Goal: Task Accomplishment & Management: Use online tool/utility

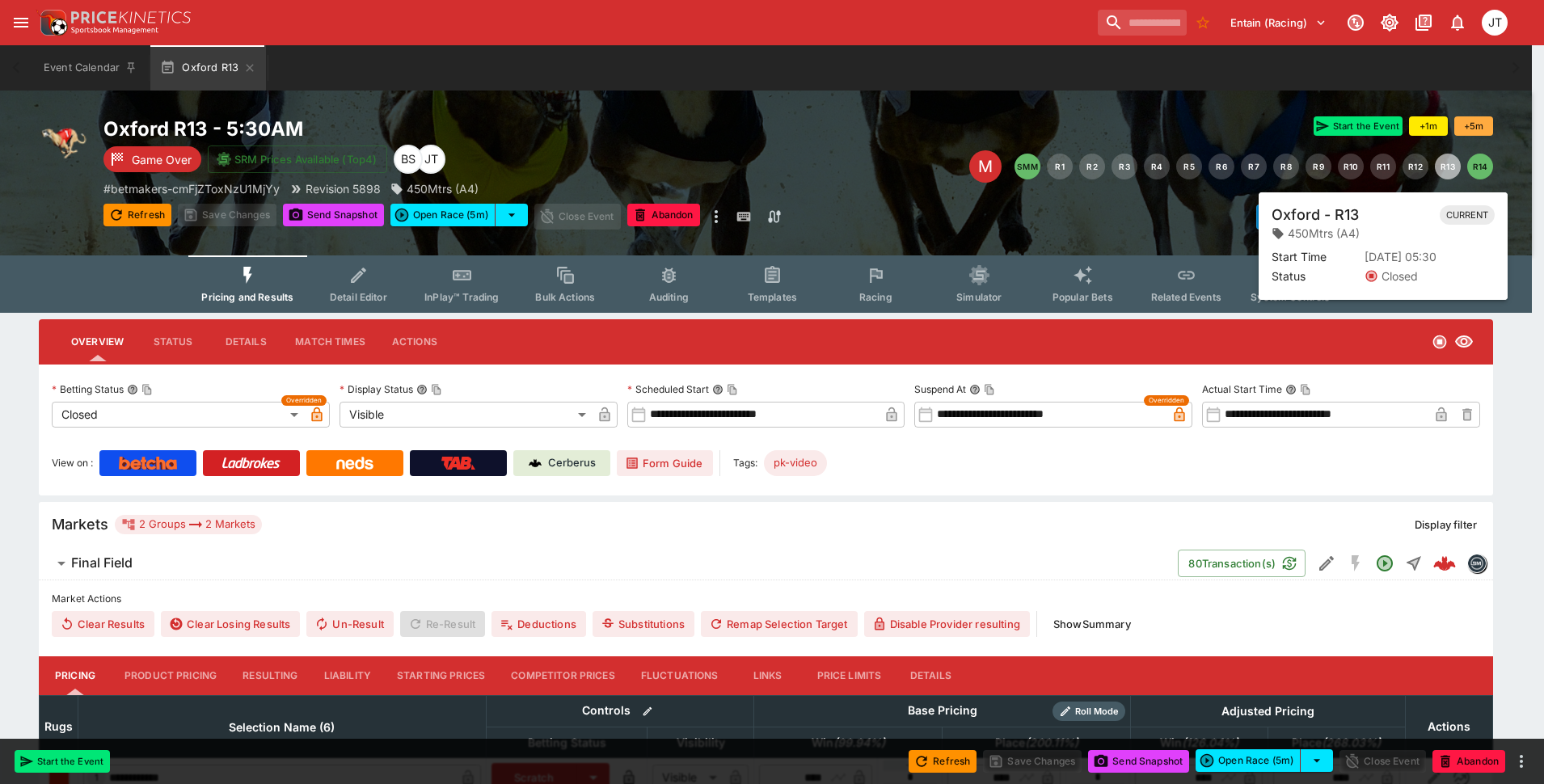
click at [1448, 169] on button "R13" at bounding box center [1448, 166] width 26 height 26
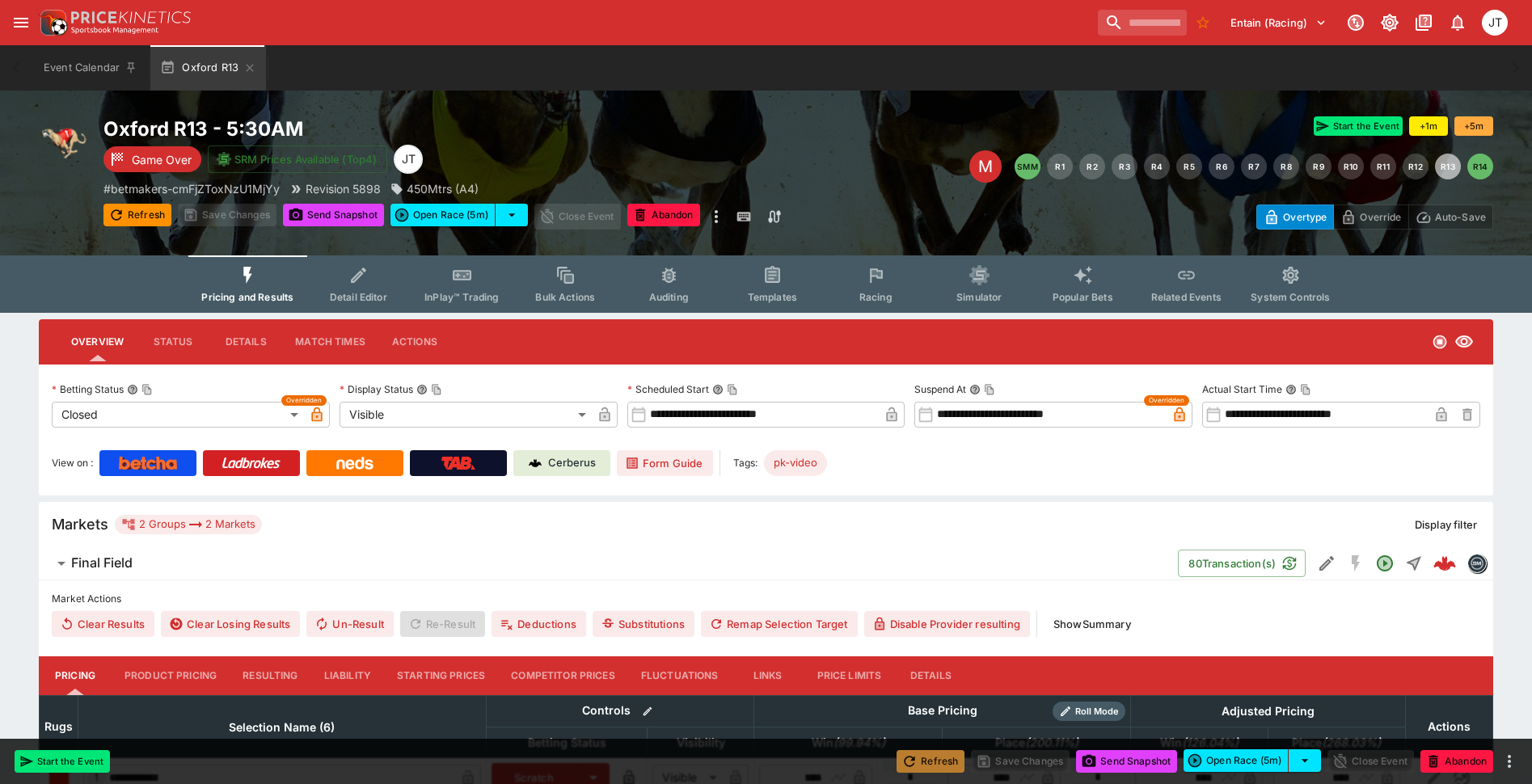
click at [934, 772] on button "Refresh" at bounding box center [930, 762] width 68 height 22
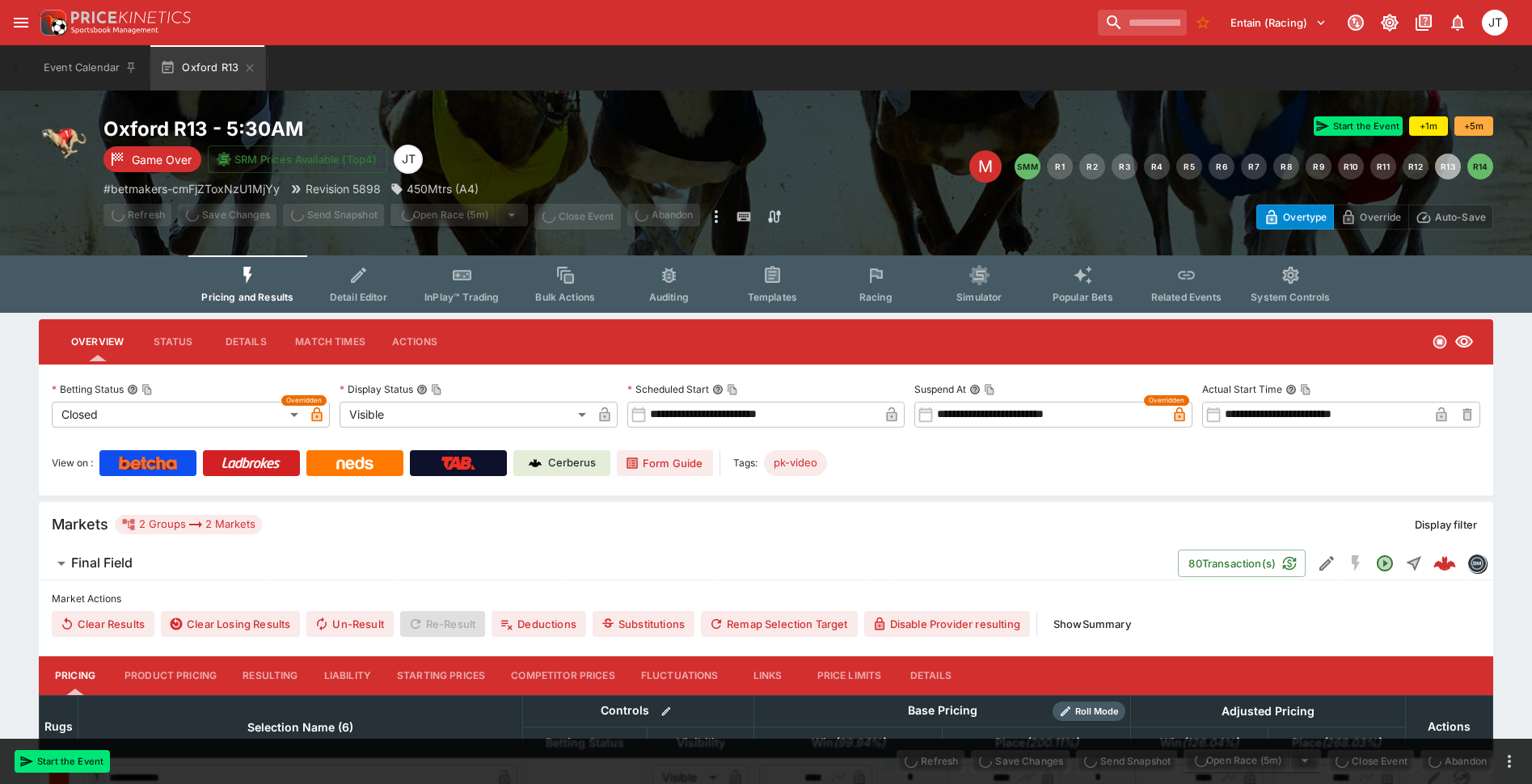
type input "**********"
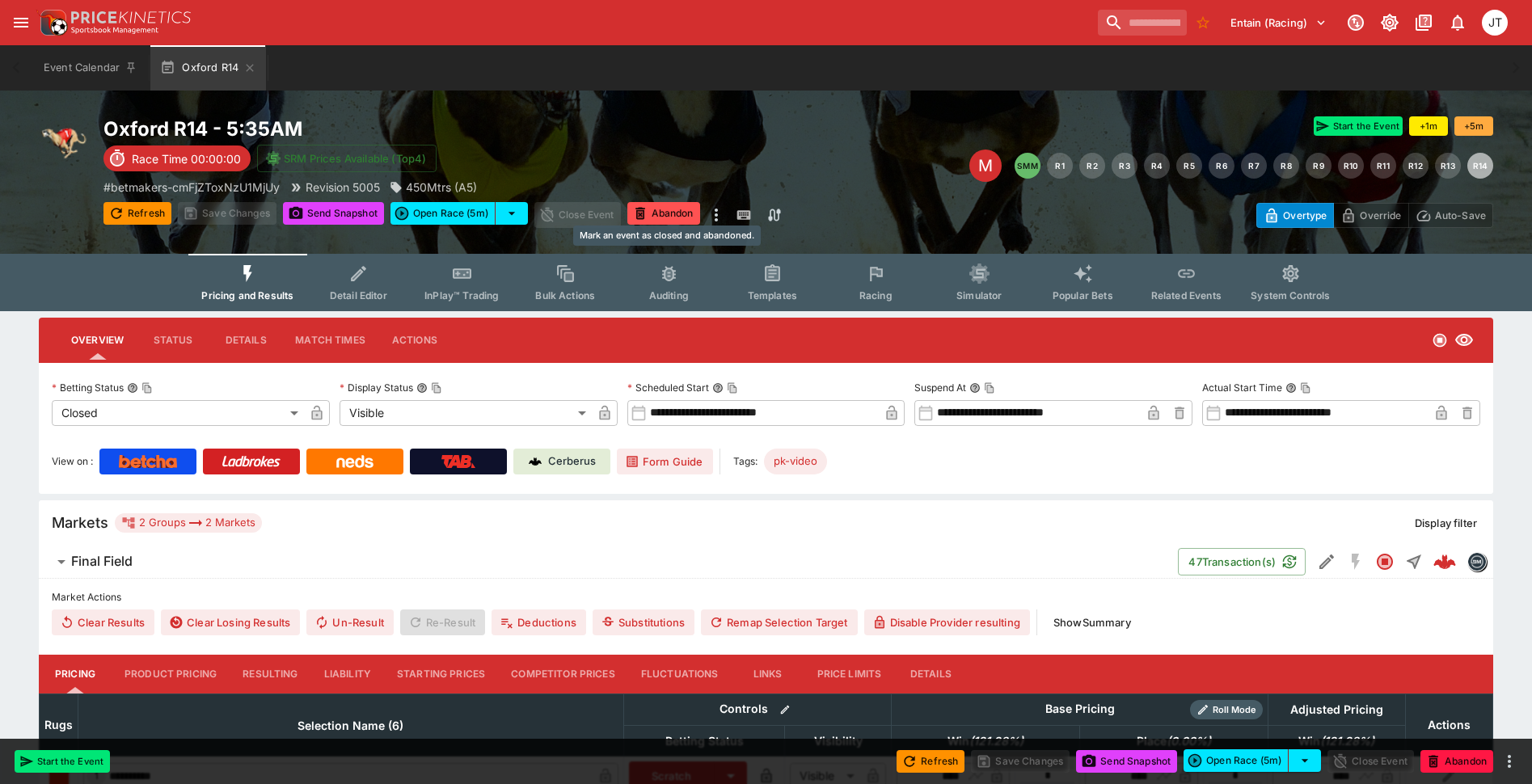
click at [653, 221] on div "Mark an event as closed and abandoned." at bounding box center [666, 234] width 190 height 27
click at [654, 214] on button "Abandon" at bounding box center [664, 213] width 73 height 22
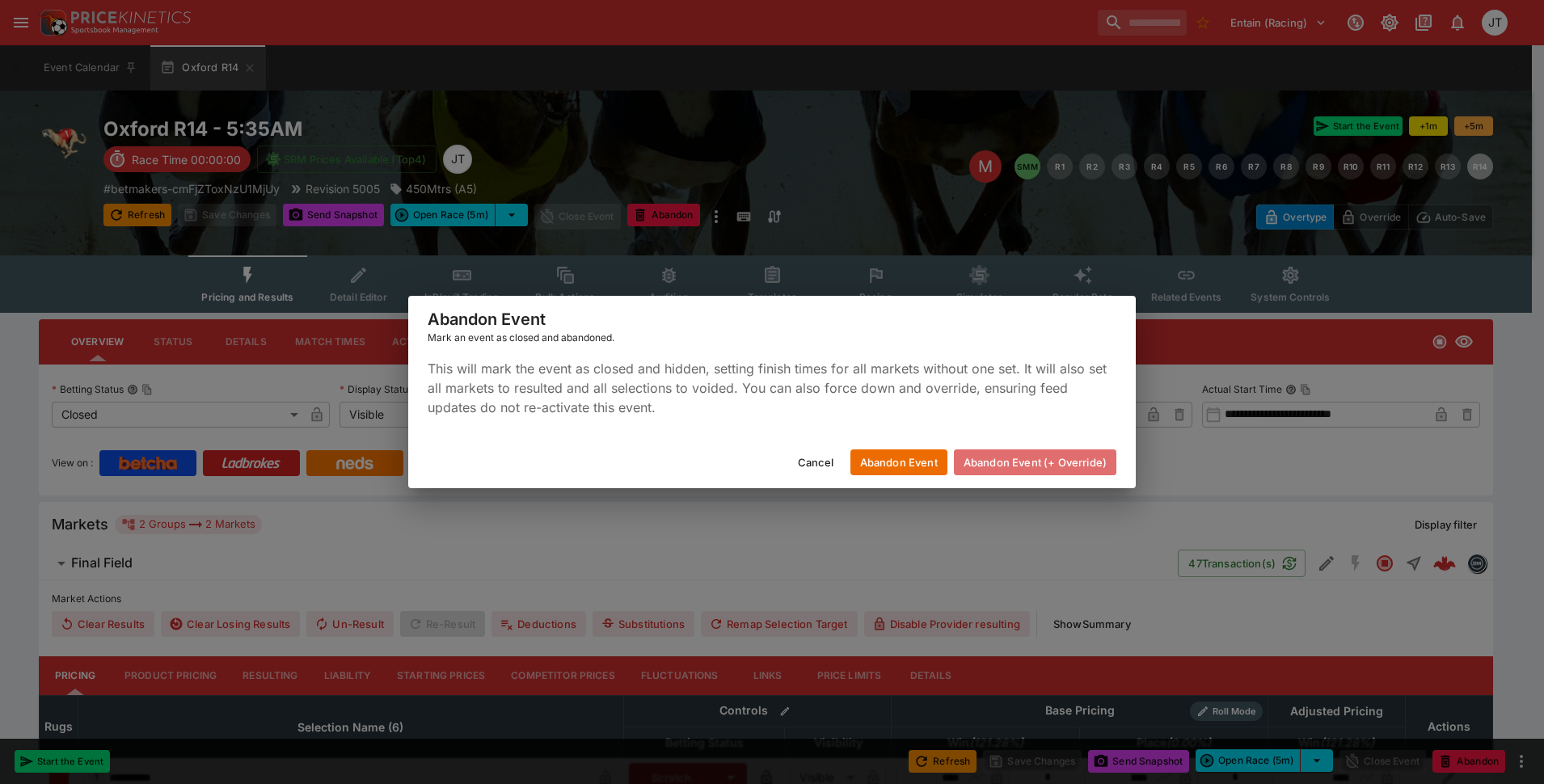
click at [1038, 459] on button "Abandon Event (+ Override)" at bounding box center [1035, 462] width 163 height 26
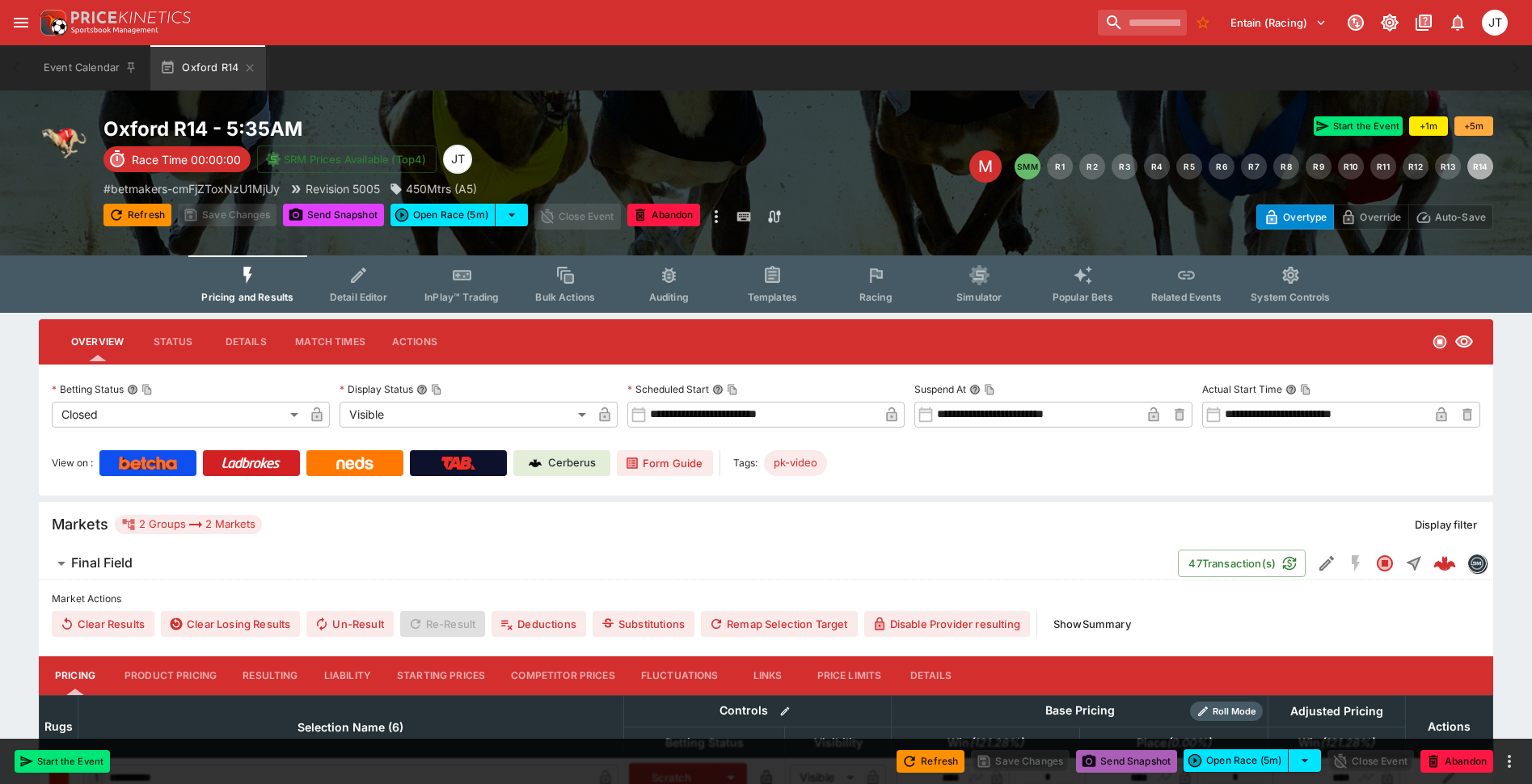
click at [1132, 761] on button "Send Snapshot" at bounding box center [1126, 762] width 101 height 22
click at [929, 764] on button "Refresh" at bounding box center [930, 762] width 68 height 22
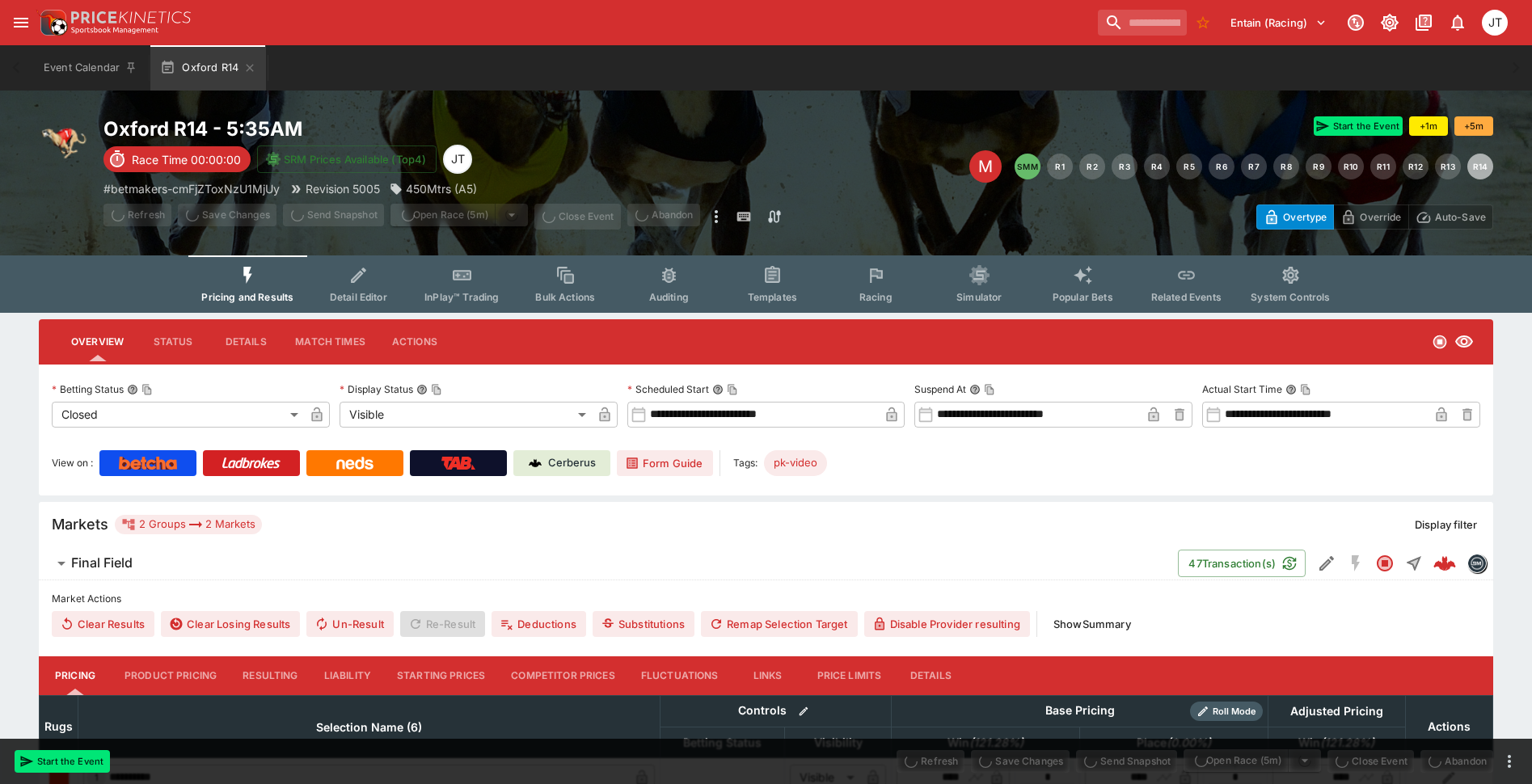
type input "**********"
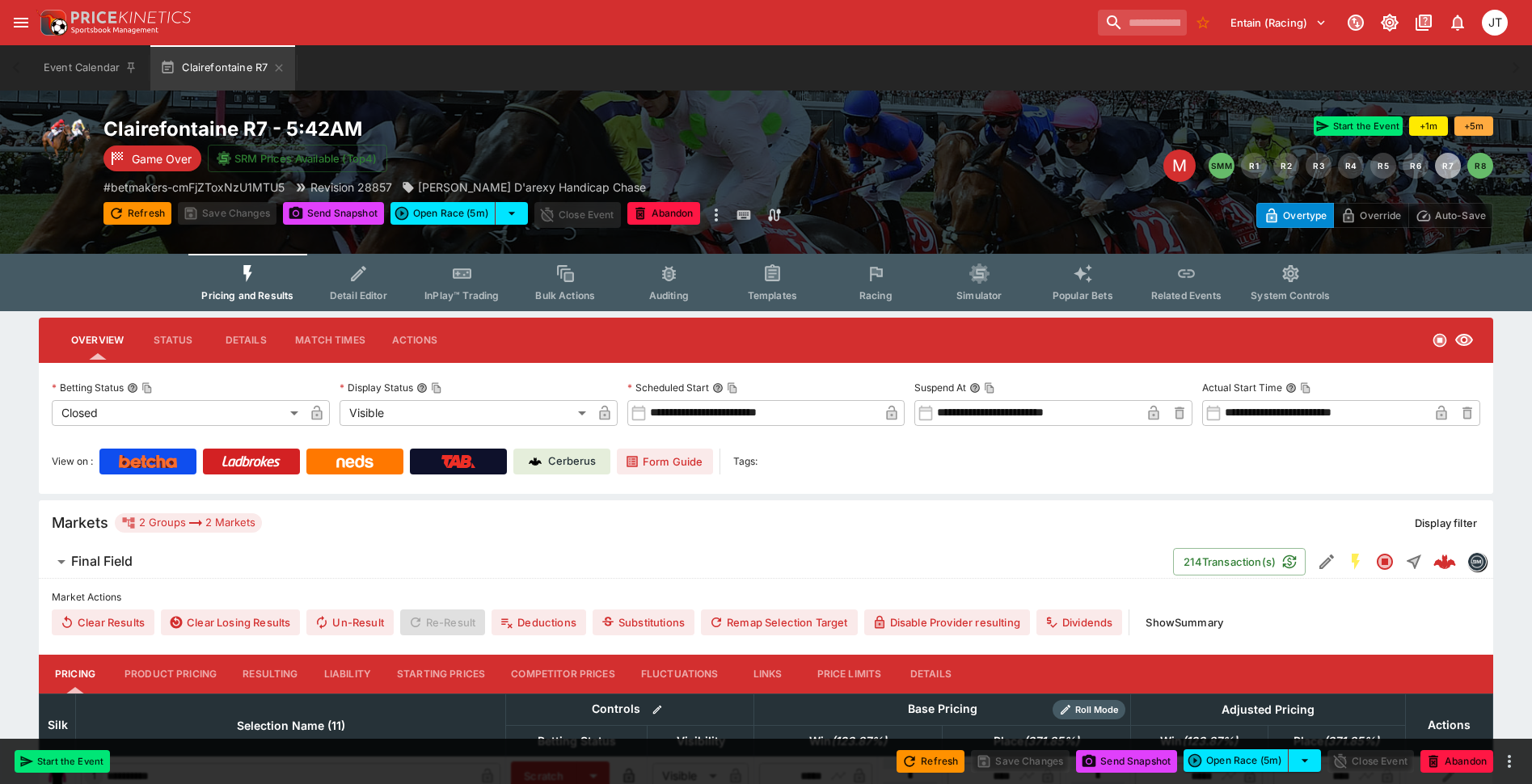
click at [555, 465] on p "Cerberus" at bounding box center [571, 461] width 48 height 16
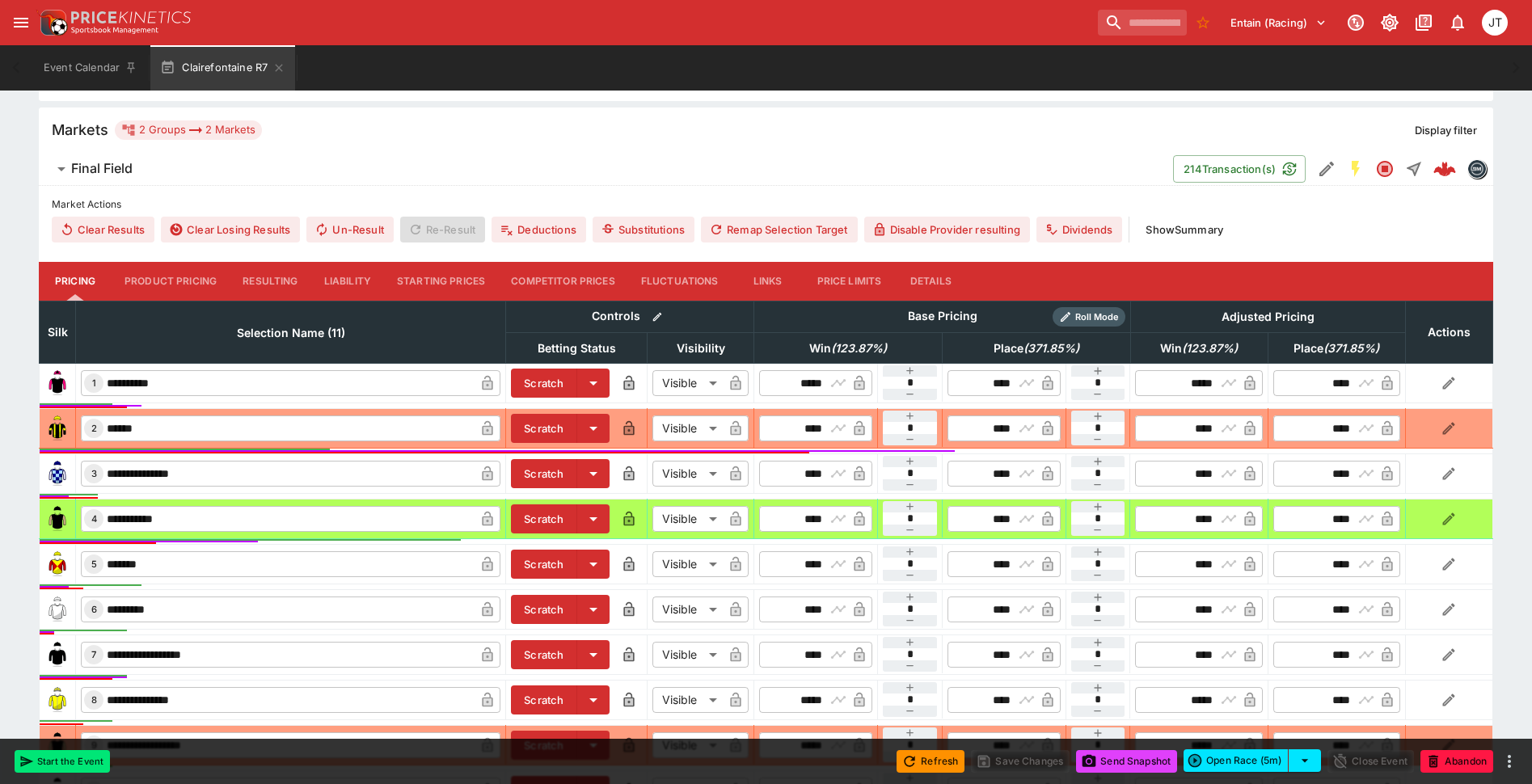
scroll to position [404, 0]
